Goal: Information Seeking & Learning: Learn about a topic

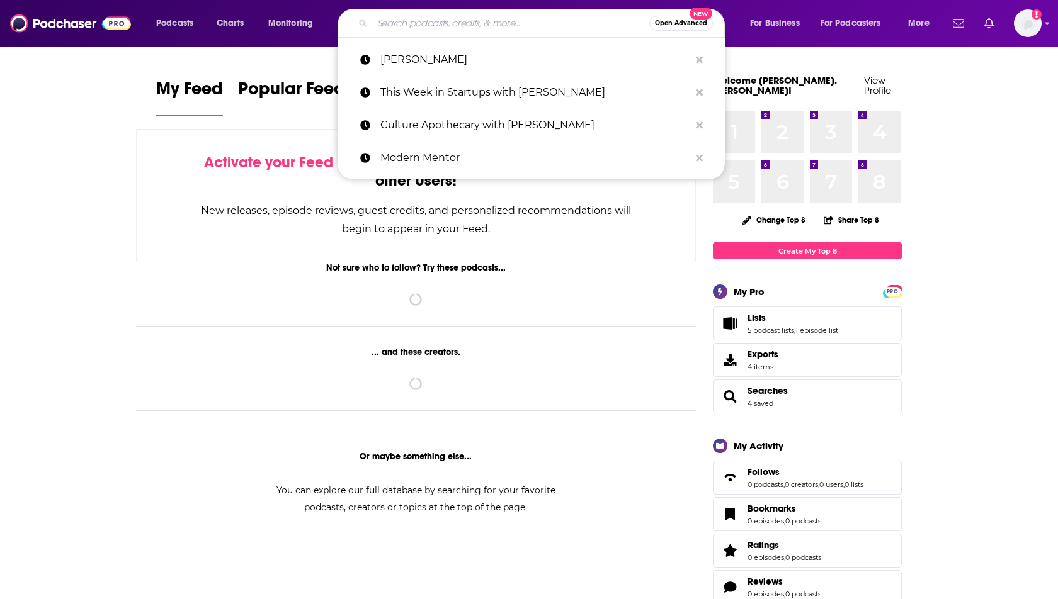
click at [414, 24] on input "Search podcasts, credits, & more..." at bounding box center [510, 23] width 277 height 20
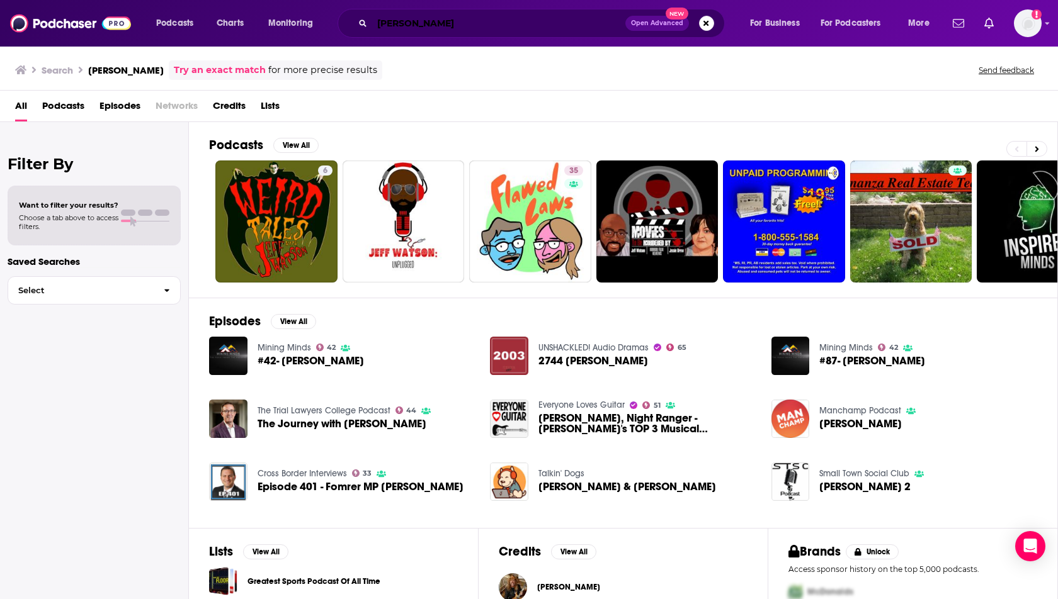
click at [376, 26] on input "[PERSON_NAME]" at bounding box center [498, 23] width 253 height 20
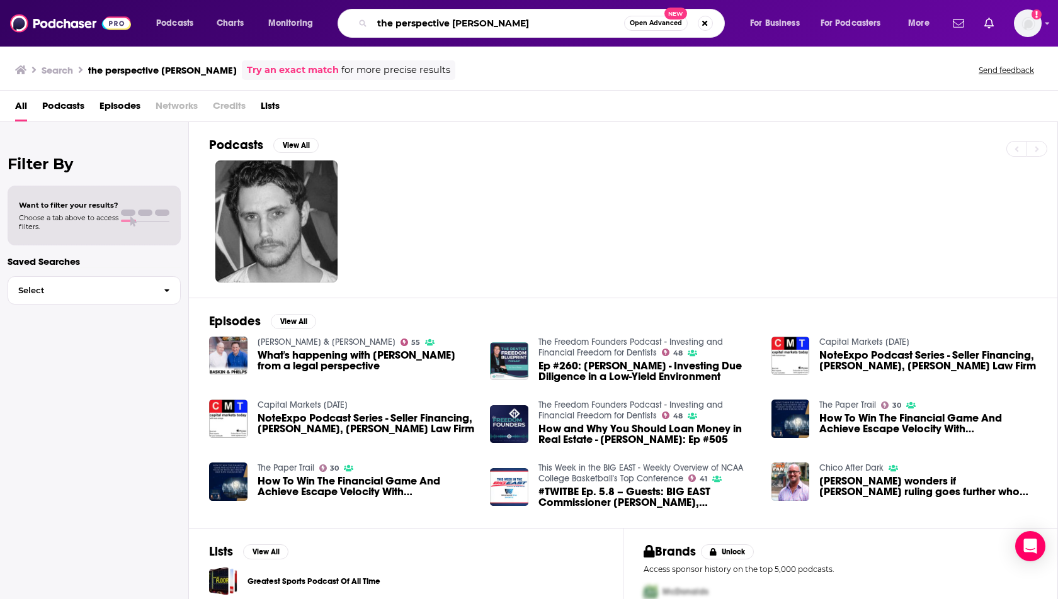
drag, startPoint x: 449, startPoint y: 25, endPoint x: 584, endPoint y: 25, distance: 134.1
click at [584, 25] on input "the perspective [PERSON_NAME]" at bounding box center [498, 23] width 252 height 20
type input "the perspective"
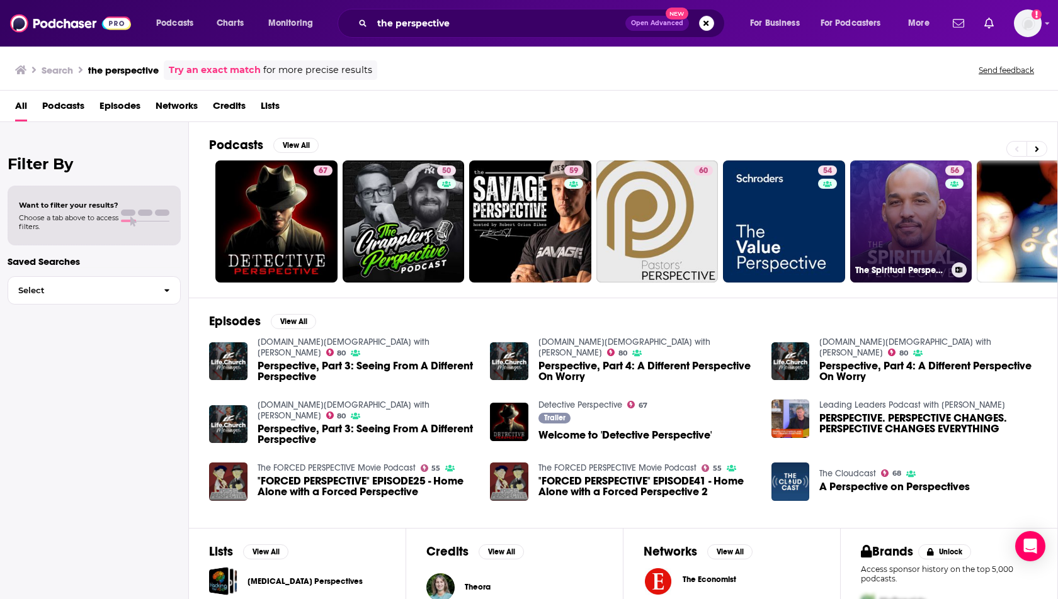
click at [923, 227] on link "56 The Spiritual Perspective" at bounding box center [911, 222] width 122 height 122
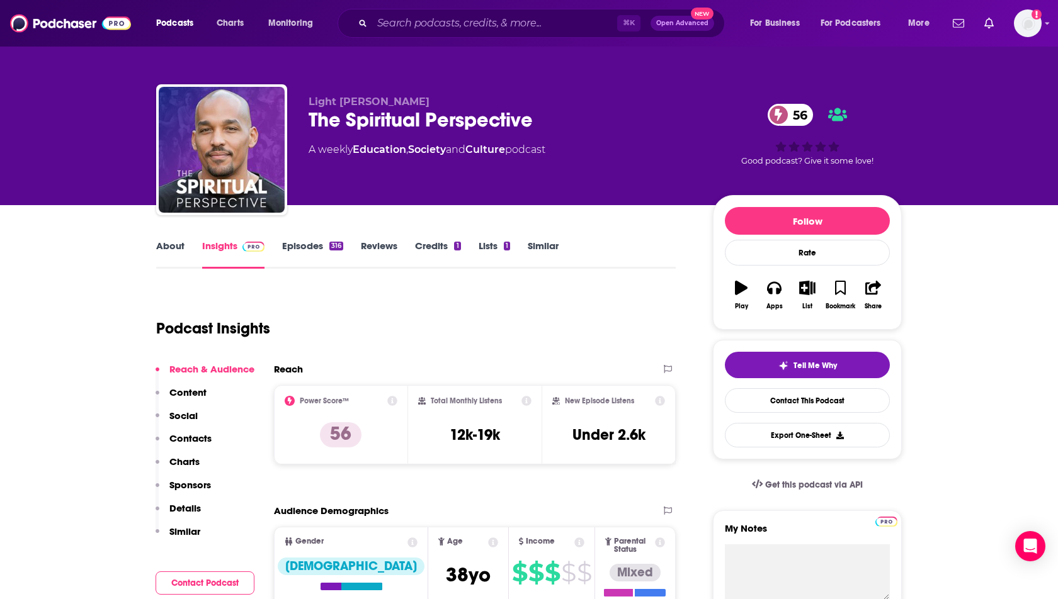
click at [293, 249] on link "Episodes 316" at bounding box center [312, 254] width 61 height 29
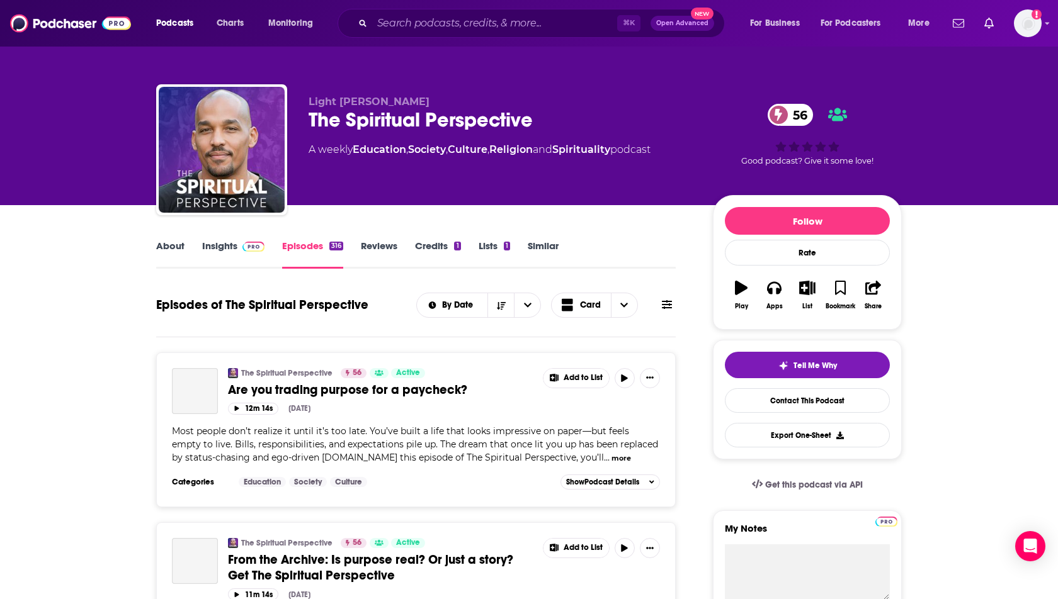
click at [164, 252] on link "About" at bounding box center [170, 254] width 28 height 29
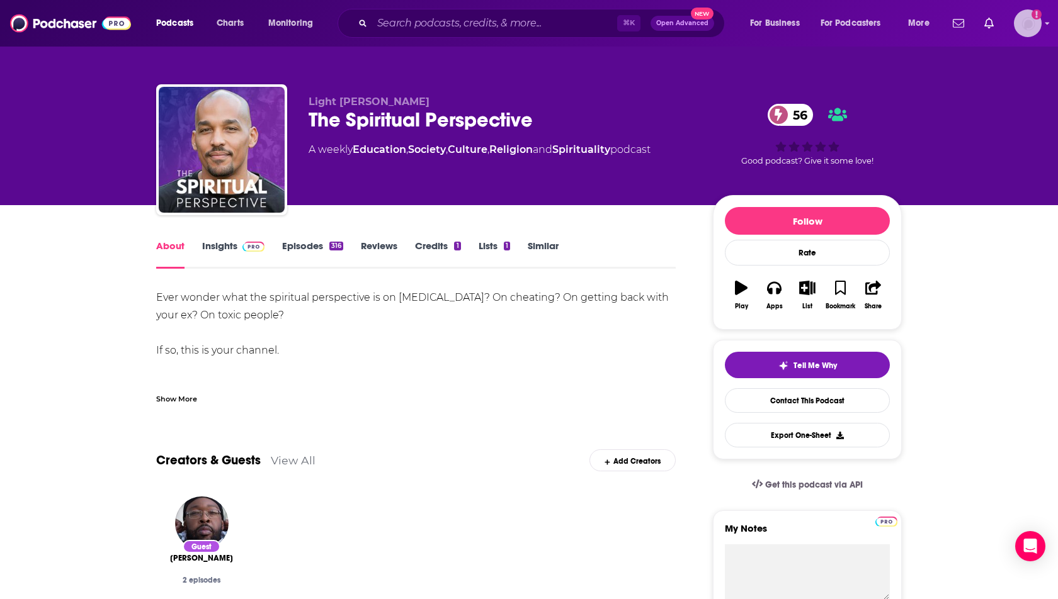
click at [1026, 35] on img "Logged in as heidi.egloff" at bounding box center [1027, 23] width 28 height 28
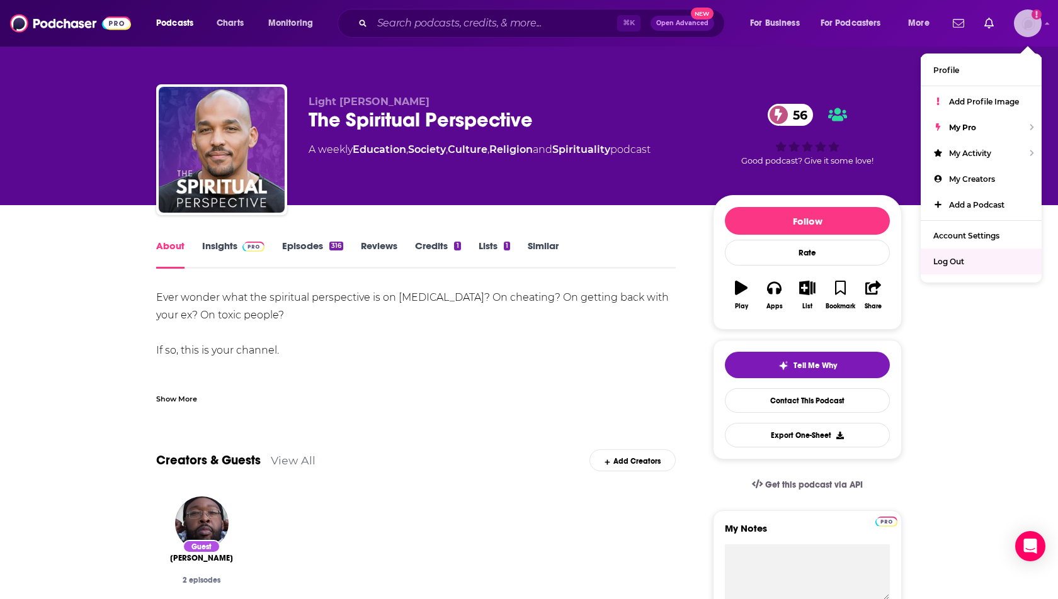
click at [950, 257] on span "Log Out" at bounding box center [948, 261] width 31 height 9
